Goal: Information Seeking & Learning: Learn about a topic

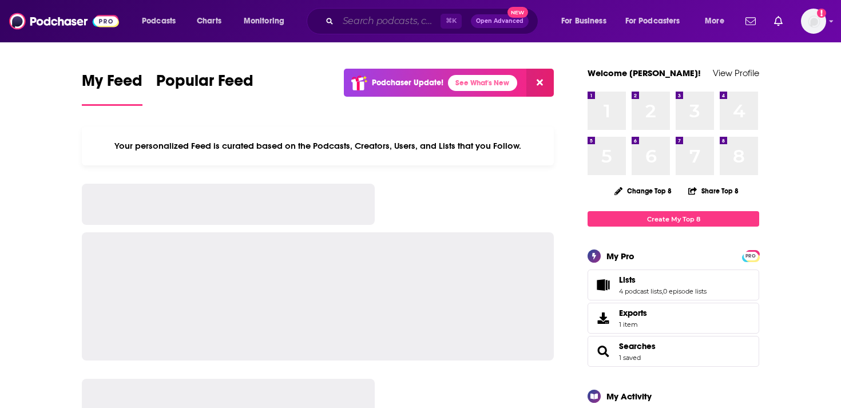
click at [399, 16] on input "Search podcasts, credits, & more..." at bounding box center [389, 21] width 102 height 18
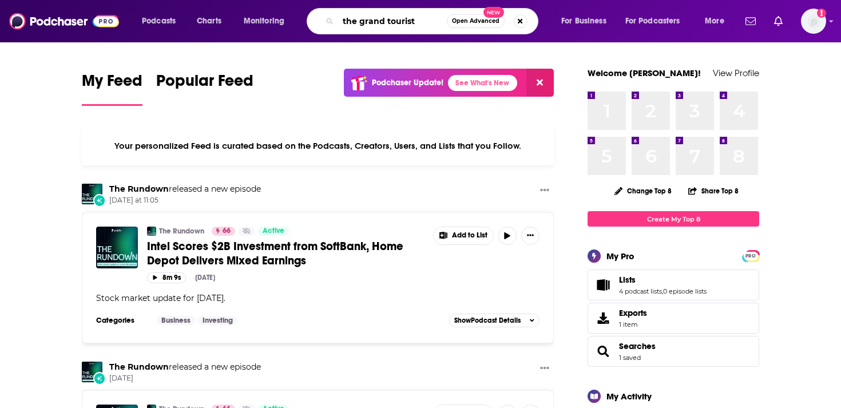
type input "the grand tourist"
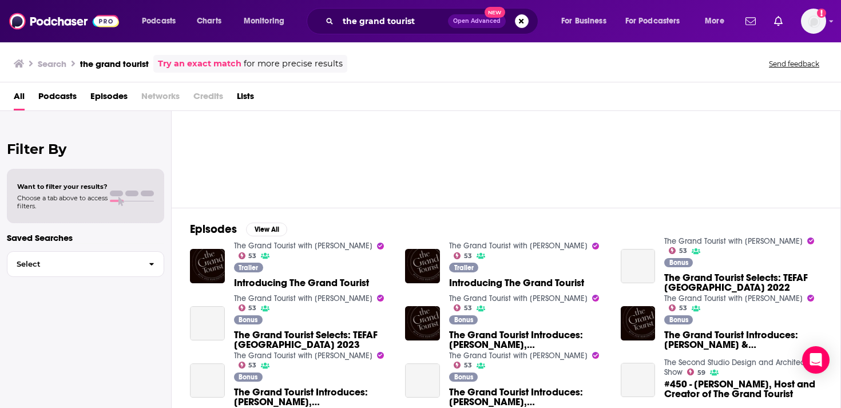
scroll to position [64, 0]
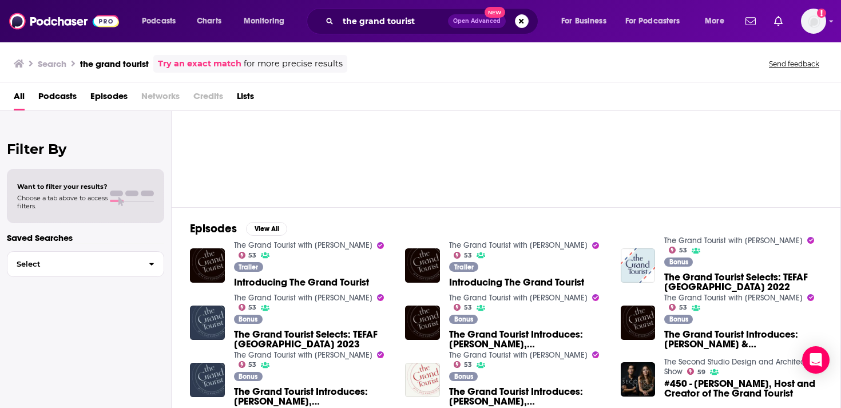
click at [287, 280] on span "Introducing The Grand Tourist" at bounding box center [301, 283] width 135 height 10
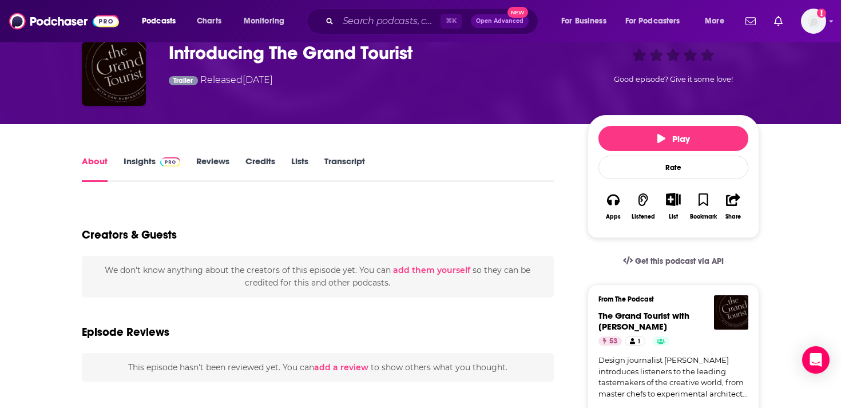
scroll to position [83, 0]
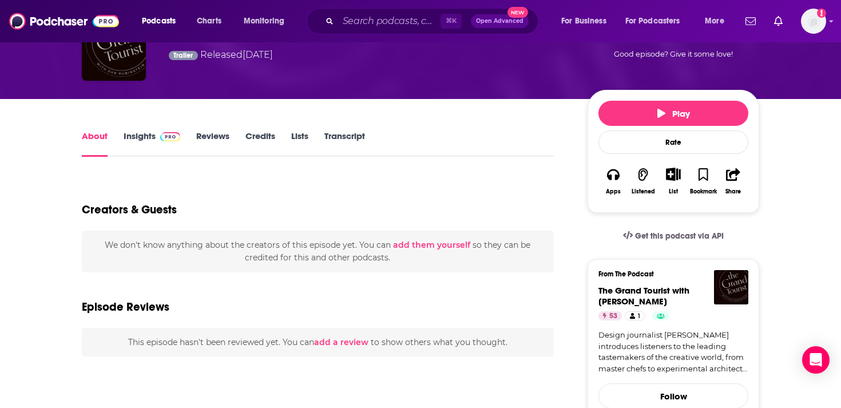
click at [152, 141] on link "Insights" at bounding box center [152, 143] width 57 height 26
